Goal: Navigation & Orientation: Find specific page/section

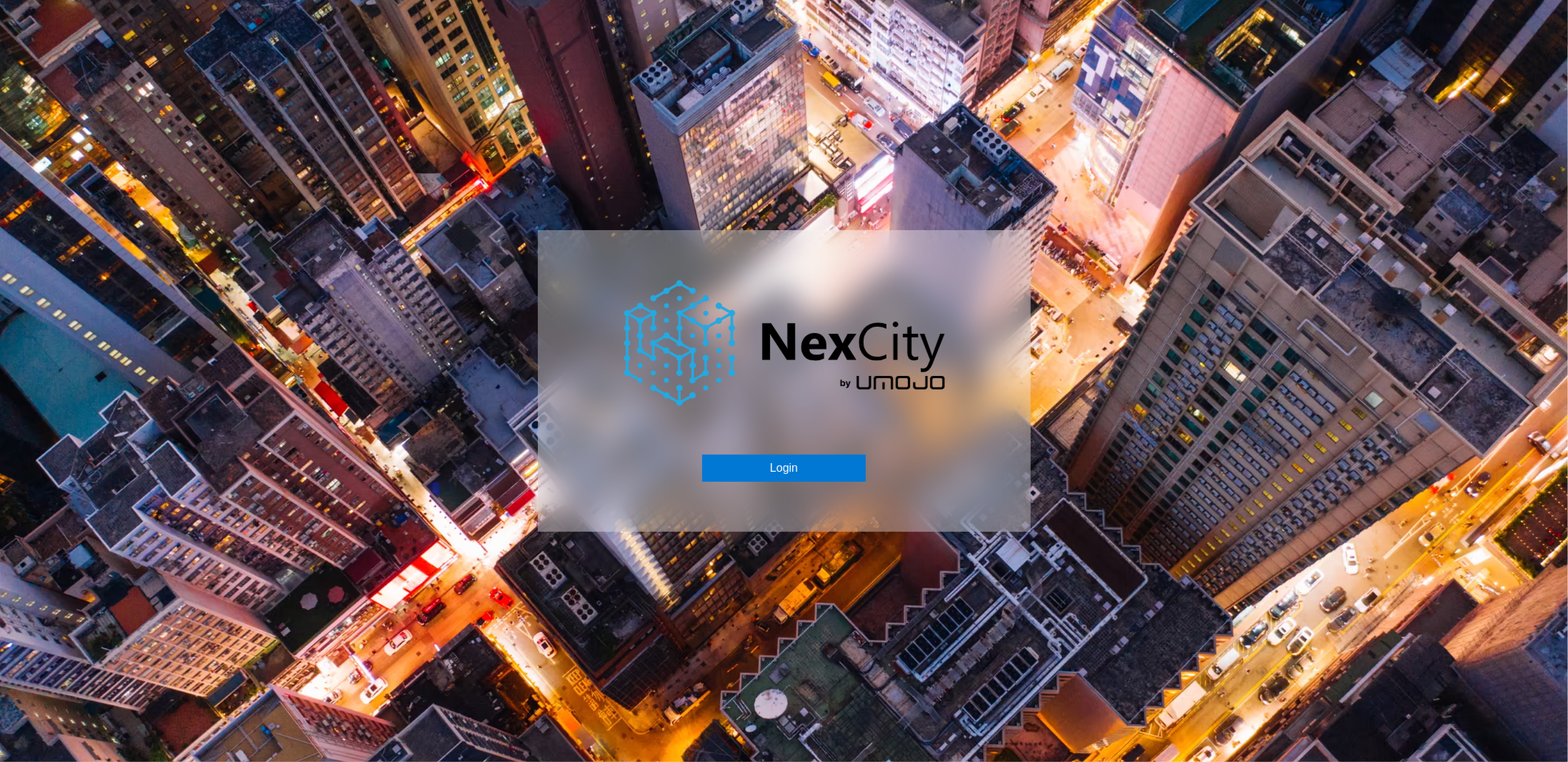
click at [795, 396] on img at bounding box center [784, 343] width 321 height 126
click at [770, 460] on button "Login" at bounding box center [784, 468] width 163 height 28
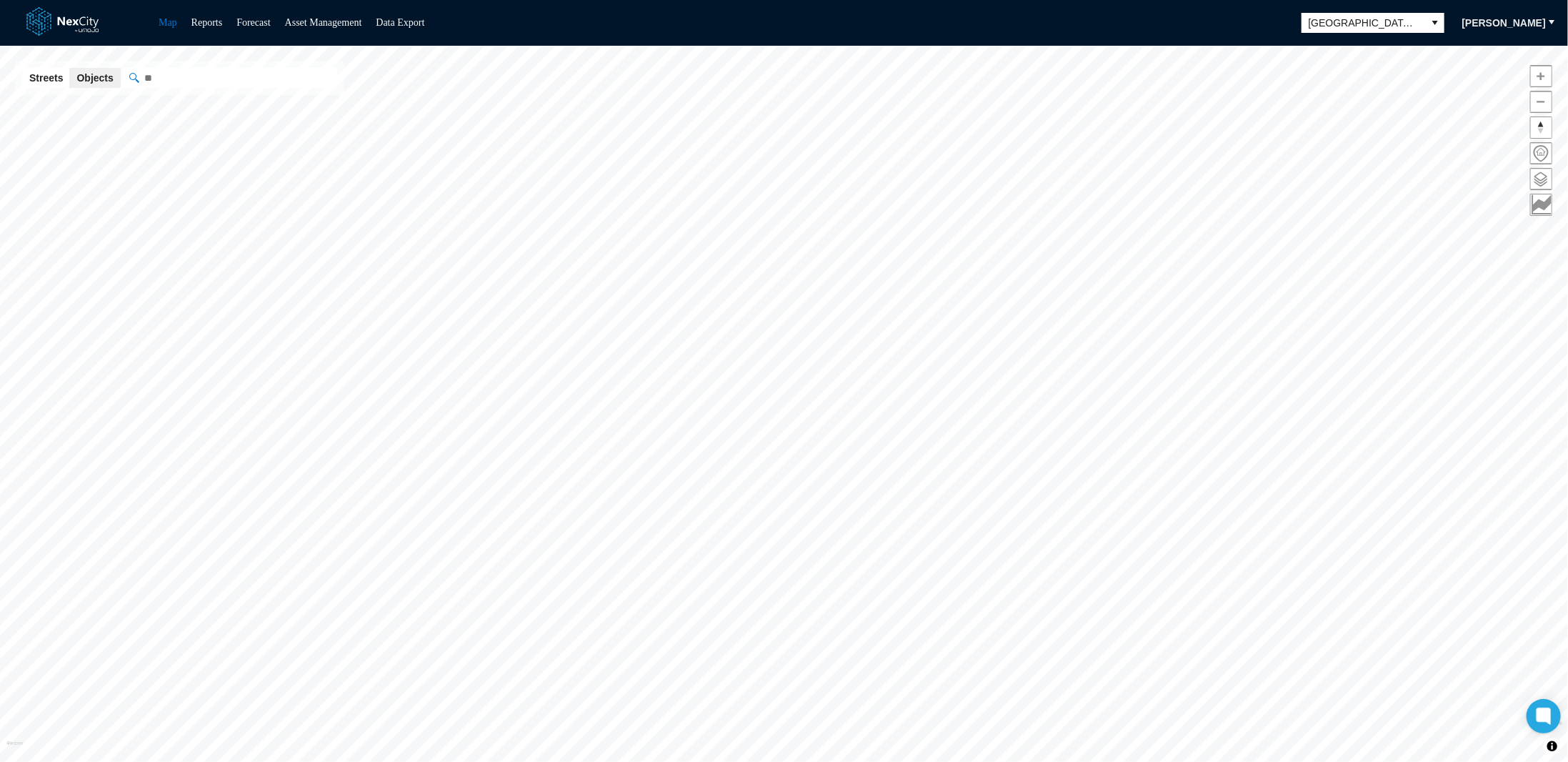
click at [1353, 33] on div "Map Reports Forecast Asset Management Data Export San [PERSON_NAME]" at bounding box center [784, 23] width 1568 height 46
click at [1359, 24] on span "[GEOGRAPHIC_DATA][PERSON_NAME]" at bounding box center [1364, 23] width 108 height 14
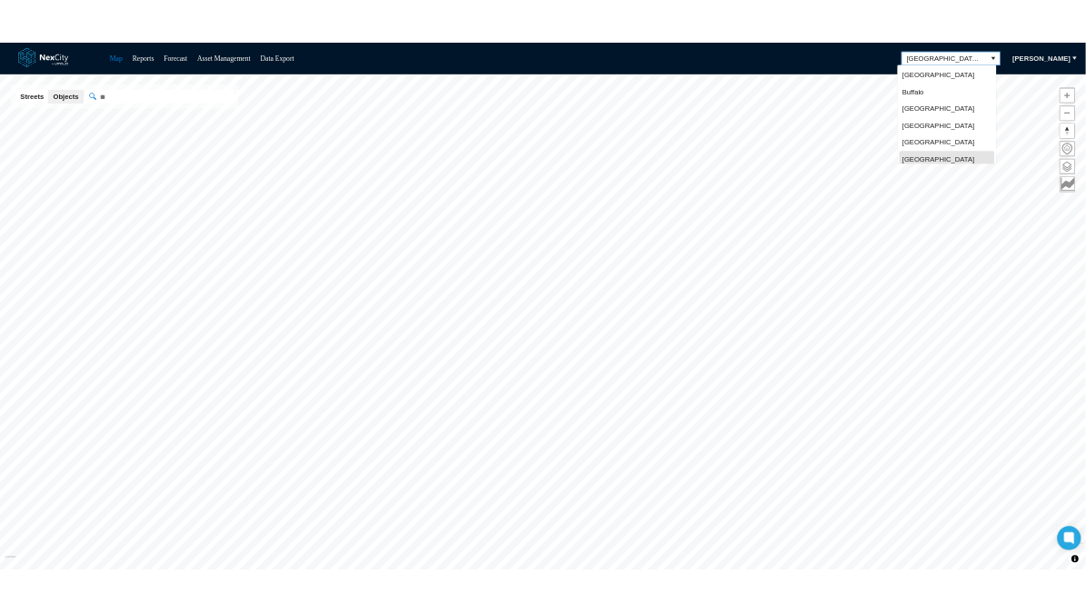
scroll to position [5, 0]
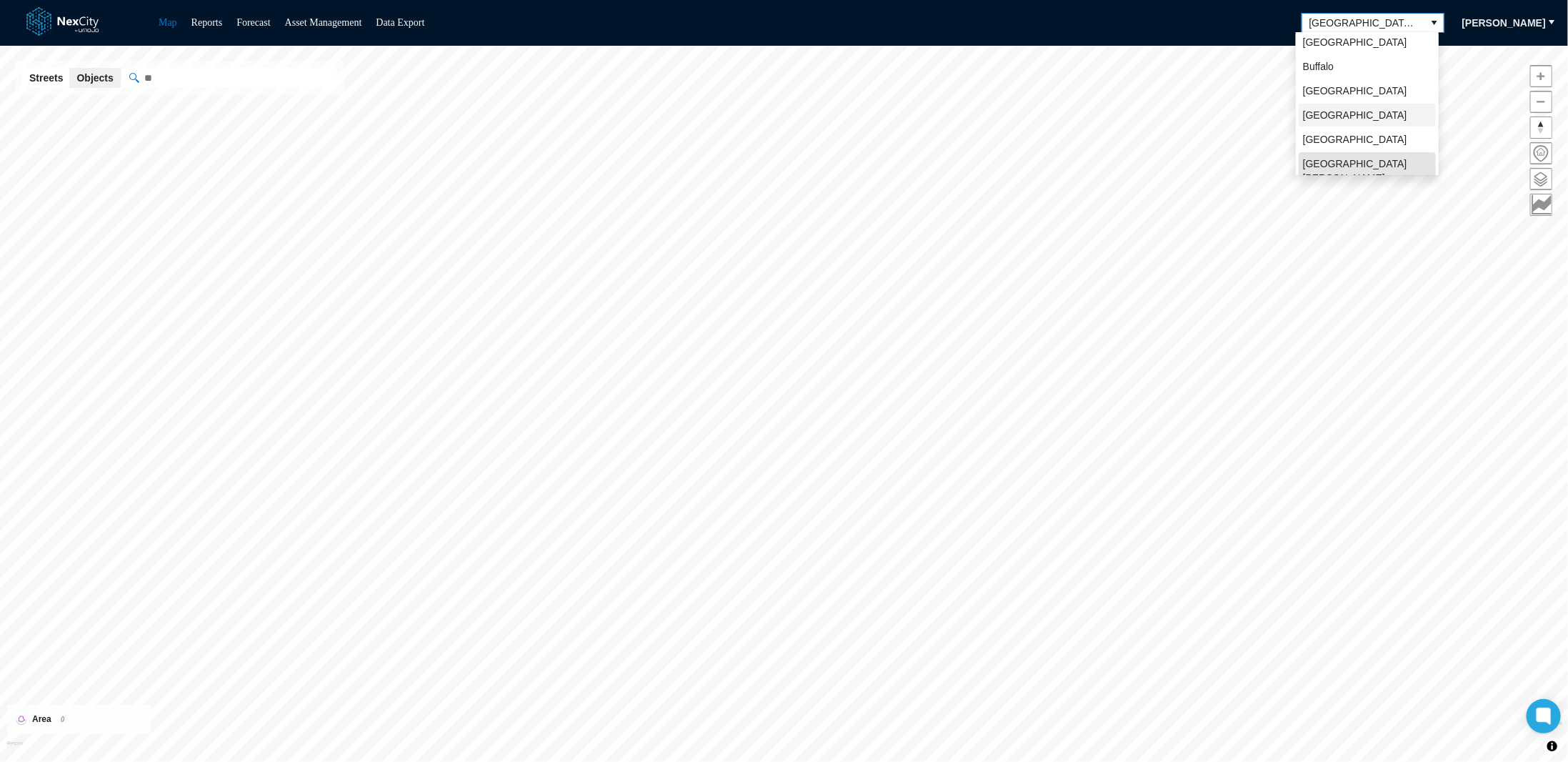
click at [1331, 113] on span "[GEOGRAPHIC_DATA]" at bounding box center [1355, 115] width 105 height 14
